Goal: Find specific page/section: Find specific page/section

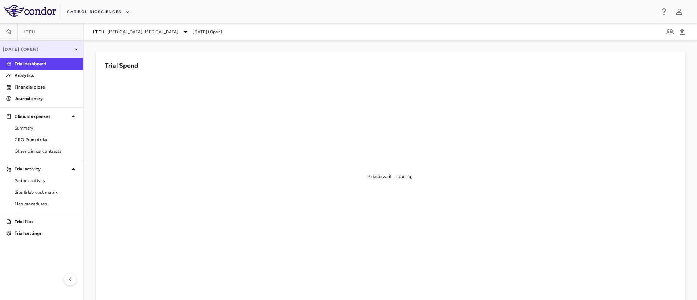
click at [57, 45] on div "[DATE] (Open)" at bounding box center [41, 49] width 83 height 17
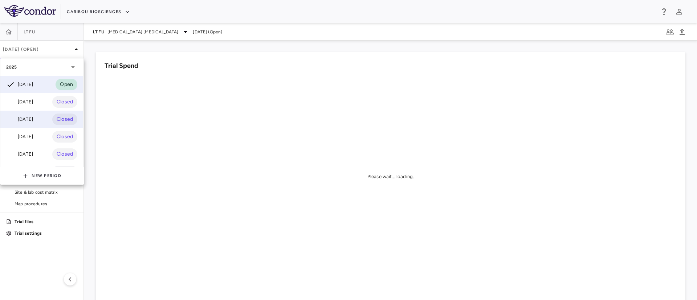
click at [32, 121] on div "[DATE]" at bounding box center [19, 119] width 27 height 9
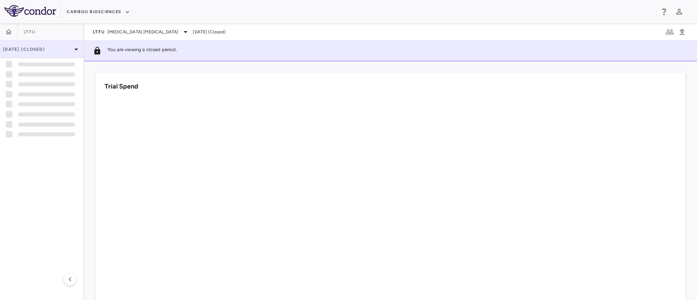
click at [62, 49] on p "[DATE] (Closed)" at bounding box center [37, 49] width 69 height 7
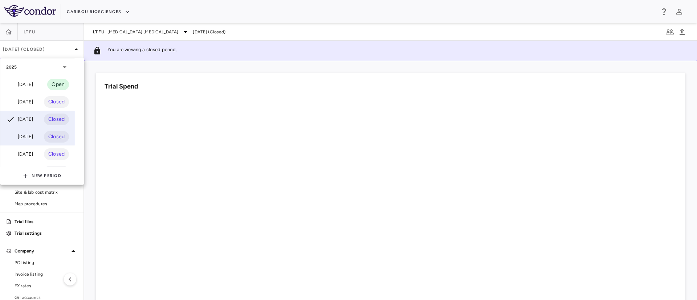
click at [26, 138] on div "[DATE]" at bounding box center [19, 137] width 27 height 9
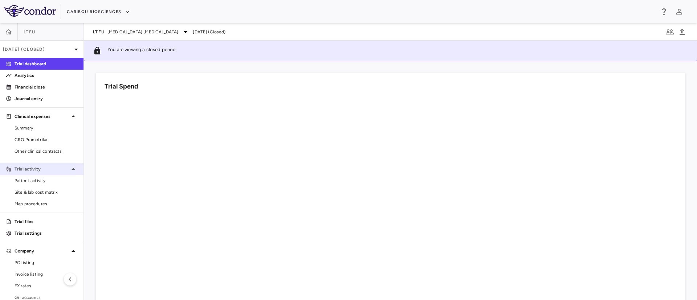
click at [35, 169] on p "Trial activity" at bounding box center [42, 169] width 54 height 7
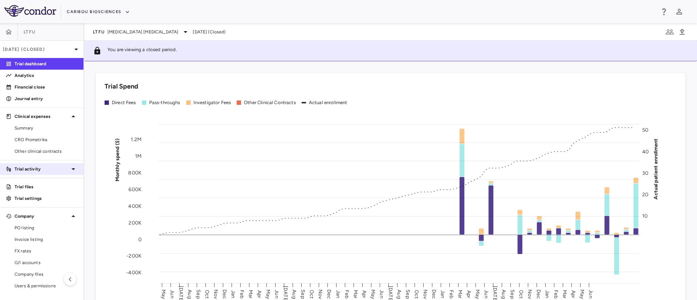
click at [54, 169] on p "Trial activity" at bounding box center [42, 169] width 54 height 7
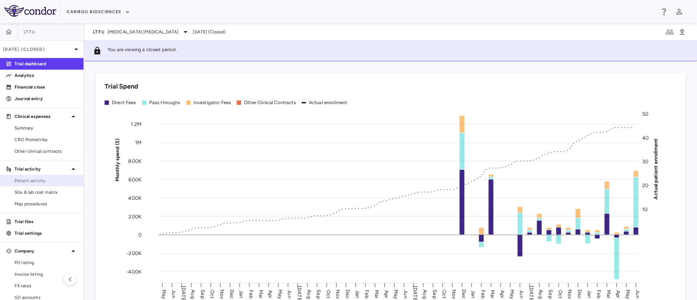
click at [31, 182] on span "Patient activity" at bounding box center [46, 181] width 63 height 7
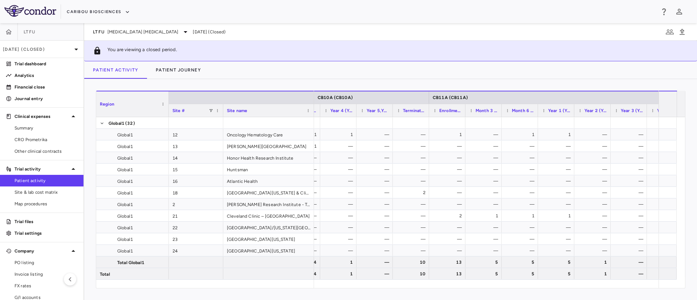
click at [507, 293] on div "Region Drag here to set column labels Region Site # Site name" at bounding box center [390, 189] width 613 height 221
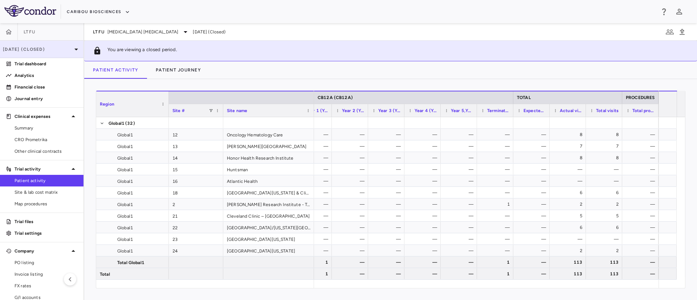
click at [53, 51] on p "[DATE] (Closed)" at bounding box center [37, 49] width 69 height 7
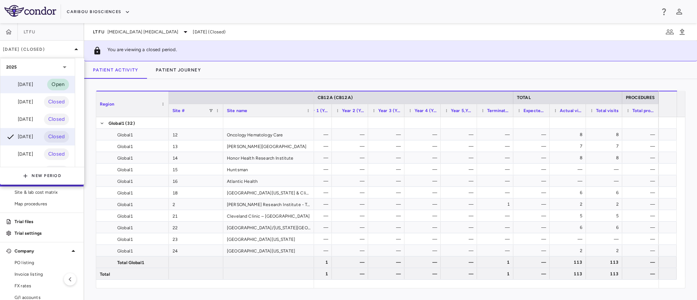
click at [24, 83] on div "[DATE]" at bounding box center [19, 84] width 27 height 9
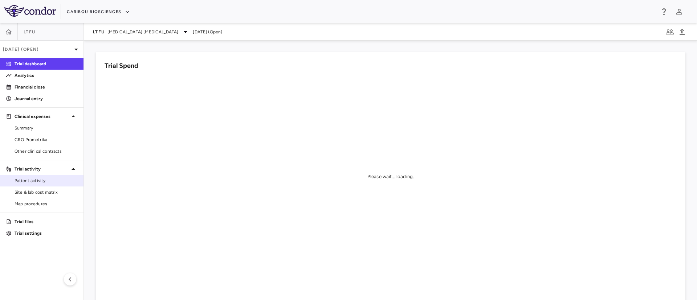
click at [34, 183] on span "Patient activity" at bounding box center [46, 181] width 63 height 7
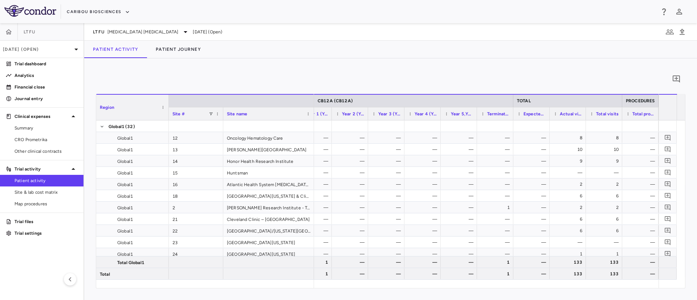
click at [629, 295] on div "0 Region Drag here to set column labels Region Site # Site name 12" at bounding box center [390, 179] width 613 height 242
click at [53, 52] on p "[DATE] (Open)" at bounding box center [37, 49] width 69 height 7
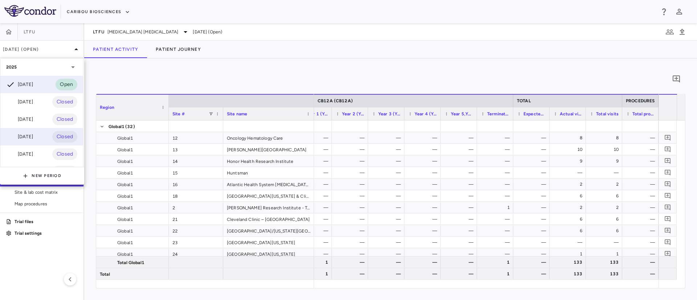
click at [31, 139] on div "[DATE]" at bounding box center [19, 137] width 27 height 9
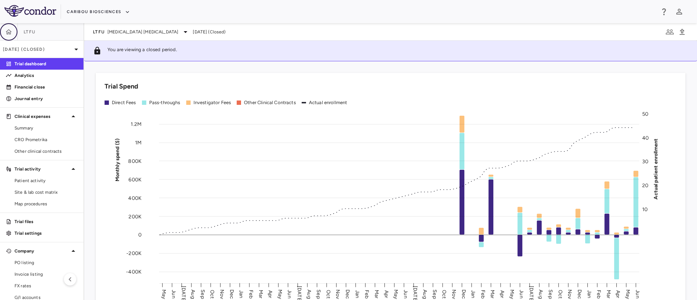
click at [11, 33] on icon "button" at bounding box center [8, 31] width 7 height 7
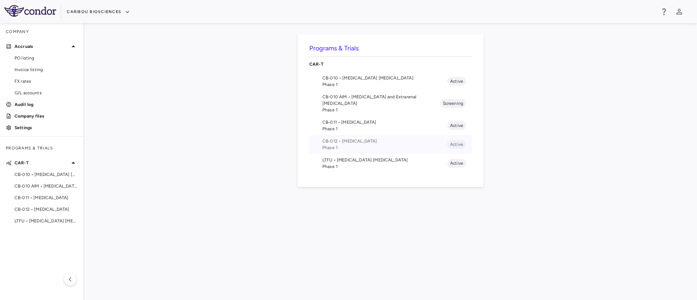
click at [334, 144] on span "Phase 1" at bounding box center [384, 147] width 125 height 7
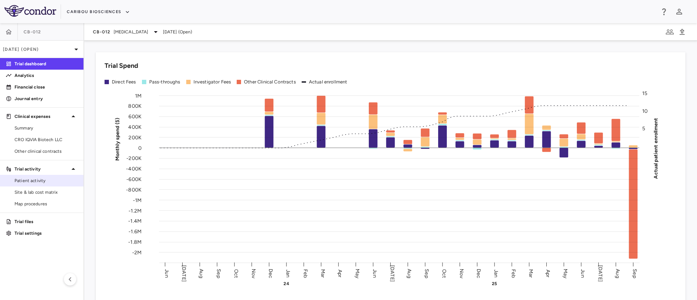
click at [36, 181] on span "Patient activity" at bounding box center [46, 181] width 63 height 7
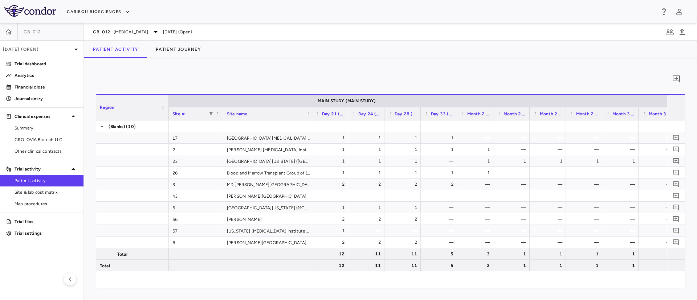
scroll to position [0, 1317]
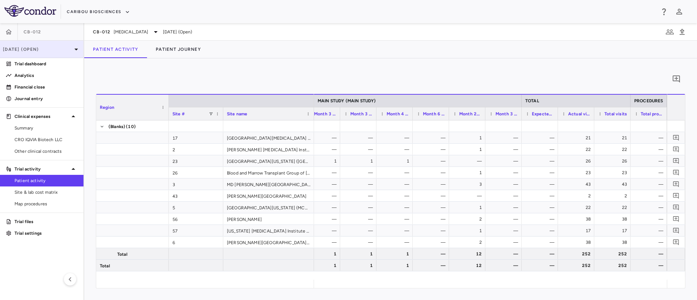
click at [53, 50] on p "[DATE] (Open)" at bounding box center [37, 49] width 69 height 7
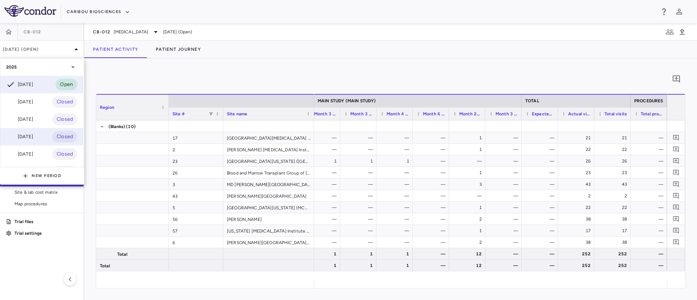
click at [26, 134] on div "[DATE]" at bounding box center [19, 137] width 27 height 9
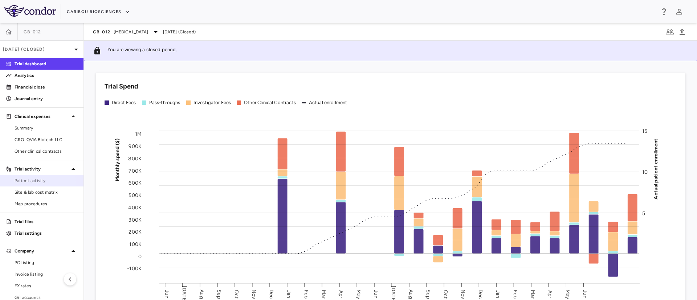
click at [26, 181] on span "Patient activity" at bounding box center [46, 181] width 63 height 7
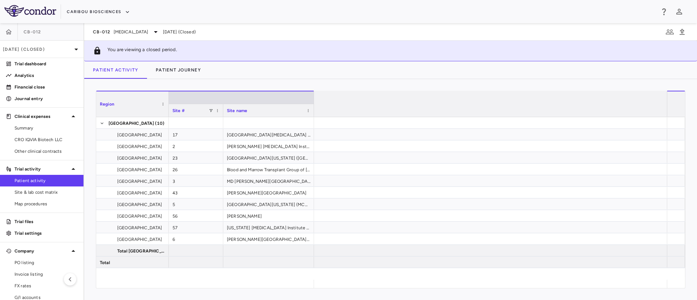
scroll to position [0, 1317]
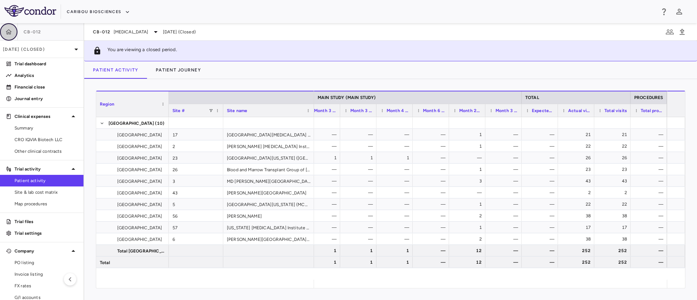
click at [5, 30] on icon "button" at bounding box center [8, 31] width 7 height 7
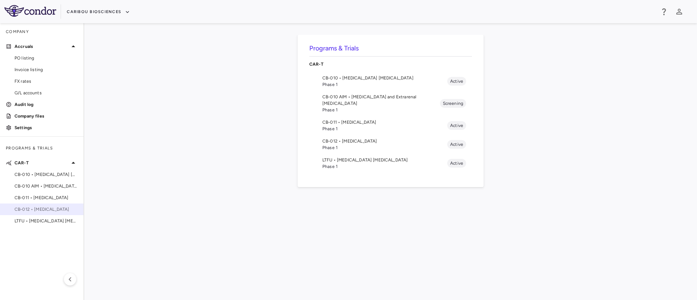
click at [43, 211] on span "CB-012 • [MEDICAL_DATA]" at bounding box center [46, 209] width 63 height 7
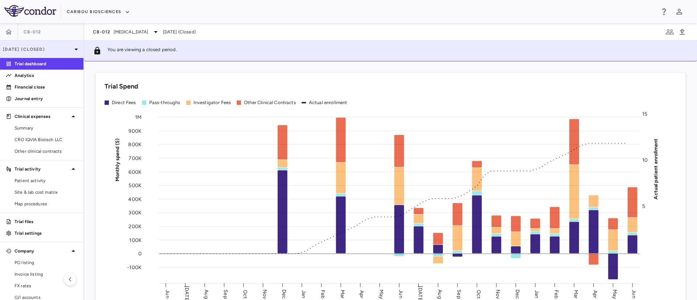
click at [56, 49] on p "[DATE] (Closed)" at bounding box center [37, 49] width 69 height 7
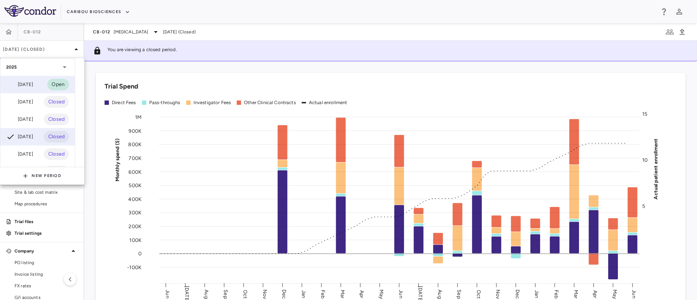
click at [30, 86] on div "[DATE]" at bounding box center [19, 84] width 27 height 9
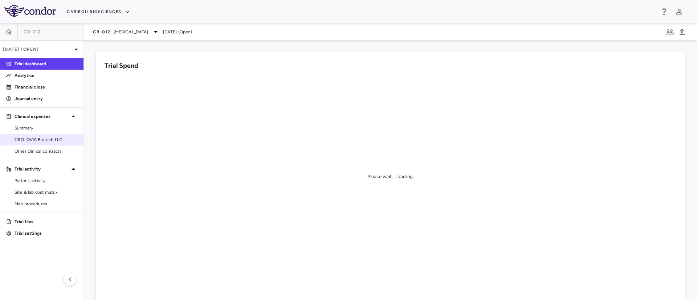
click at [35, 143] on span "CRO IQVIA Biotech LLC" at bounding box center [46, 140] width 63 height 7
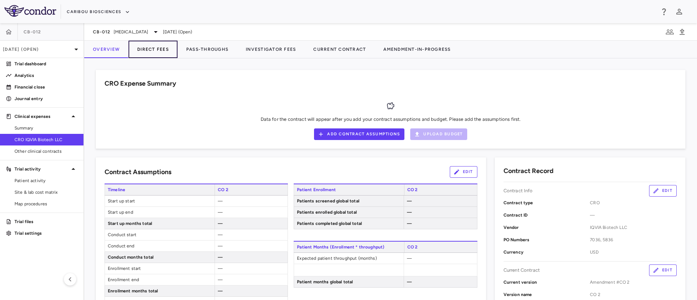
click at [155, 49] on button "Direct Fees" at bounding box center [153, 49] width 49 height 17
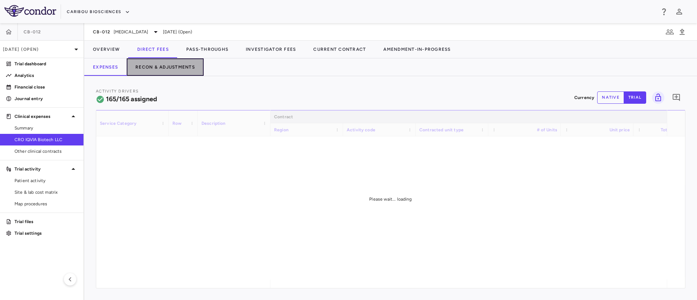
click at [169, 66] on button "Recon & Adjustments" at bounding box center [165, 66] width 77 height 17
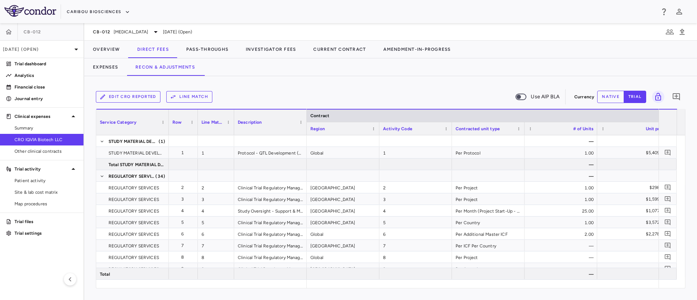
drag, startPoint x: 326, startPoint y: 282, endPoint x: 672, endPoint y: 288, distance: 345.6
click at [672, 288] on div "Service Category Row Line Match" at bounding box center [390, 198] width 589 height 179
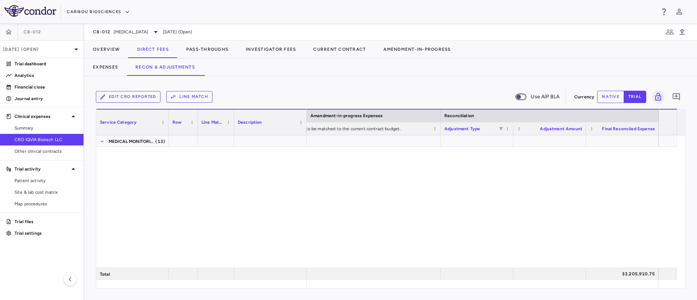
scroll to position [1624, 0]
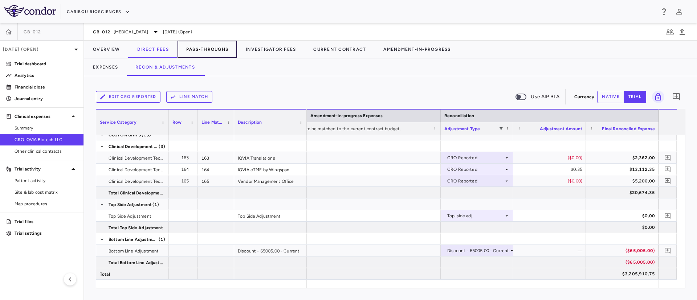
click at [213, 51] on button "Pass-Throughs" at bounding box center [208, 49] width 60 height 17
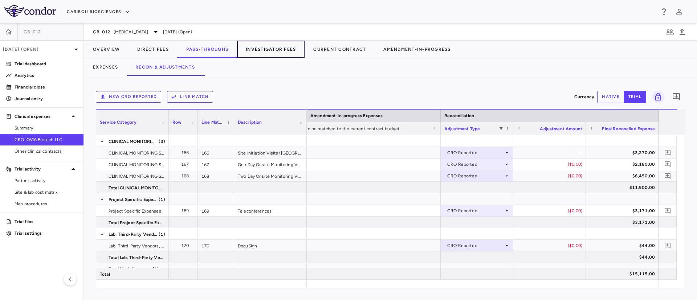
click at [258, 48] on button "Investigator Fees" at bounding box center [271, 49] width 68 height 17
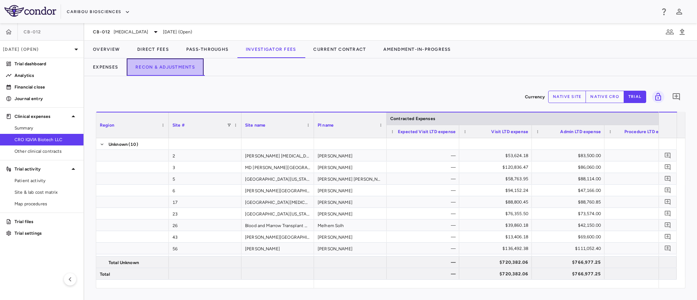
click at [158, 68] on button "Recon & Adjustments" at bounding box center [165, 66] width 77 height 17
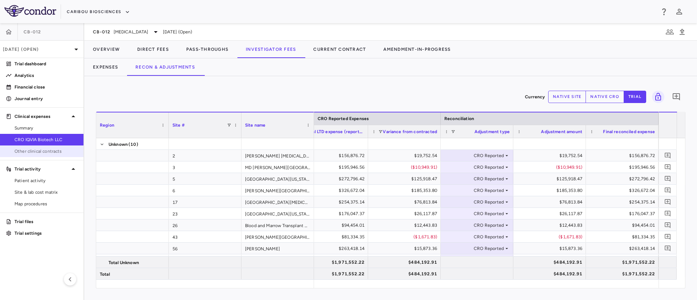
click at [42, 152] on span "Other clinical contracts" at bounding box center [46, 151] width 63 height 7
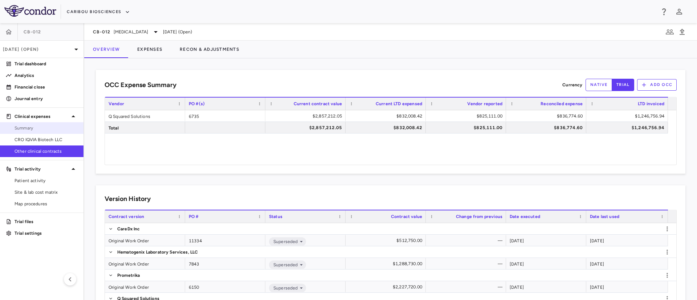
click at [32, 129] on span "Summary" at bounding box center [46, 128] width 63 height 7
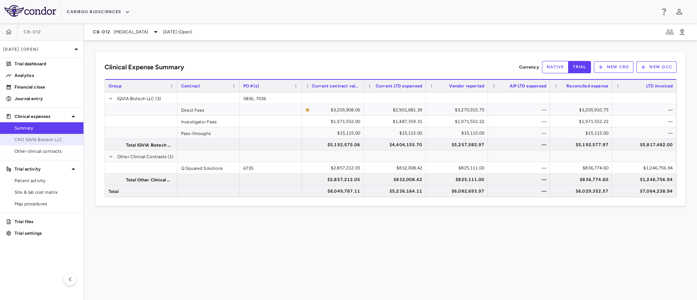
click at [27, 135] on link "CRO IQVIA Biotech LLC" at bounding box center [41, 139] width 83 height 11
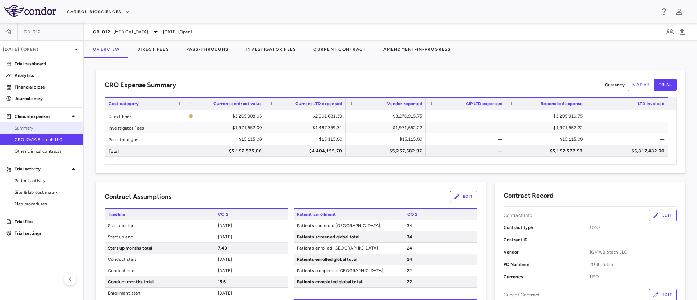
click at [30, 125] on span "Summary" at bounding box center [46, 128] width 63 height 7
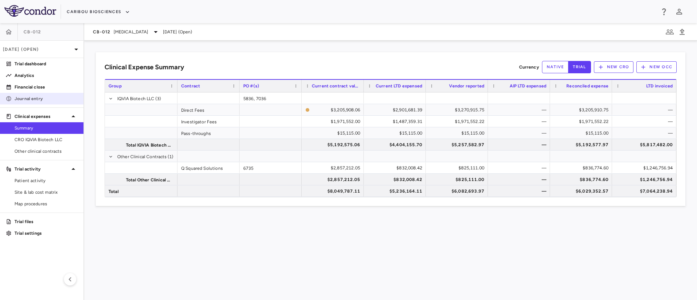
click at [32, 98] on p "Journal entry" at bounding box center [46, 98] width 63 height 7
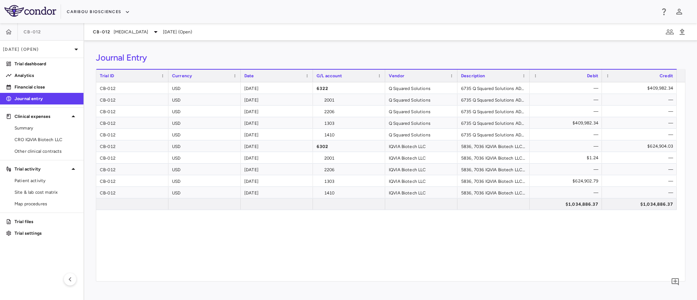
click at [440, 41] on div "Journal Entry Drag here to set row groups Drag here to set column labels Trial …" at bounding box center [390, 171] width 613 height 260
